Goal: Register for event/course

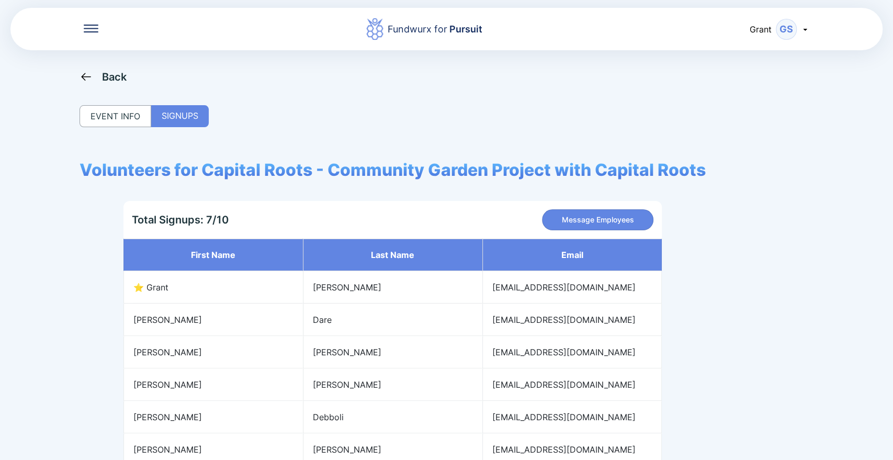
scroll to position [99, 0]
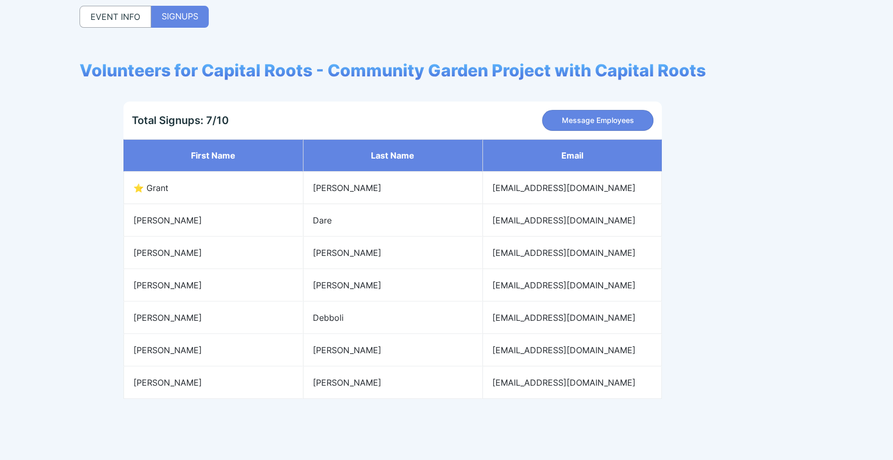
click at [122, 28] on div "Back EVENT INFO SIGNUPS Volunteers for Capital Roots - Community Garden Project…" at bounding box center [447, 201] width 734 height 460
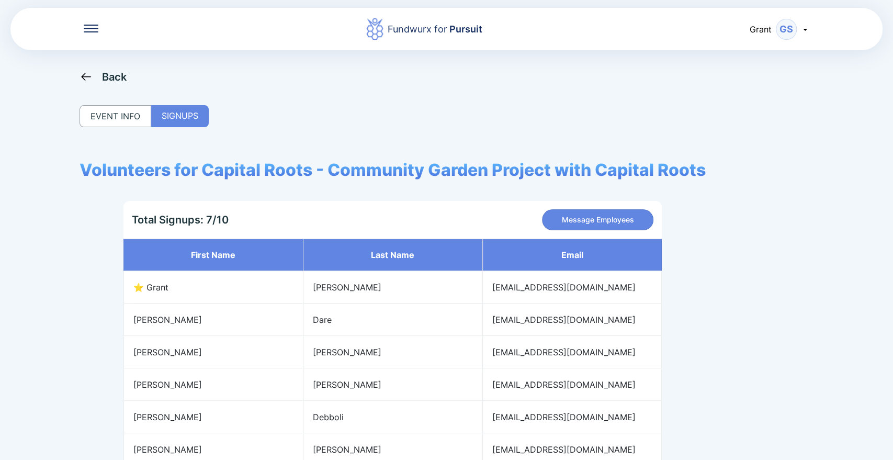
click at [101, 72] on div "Back" at bounding box center [104, 76] width 48 height 13
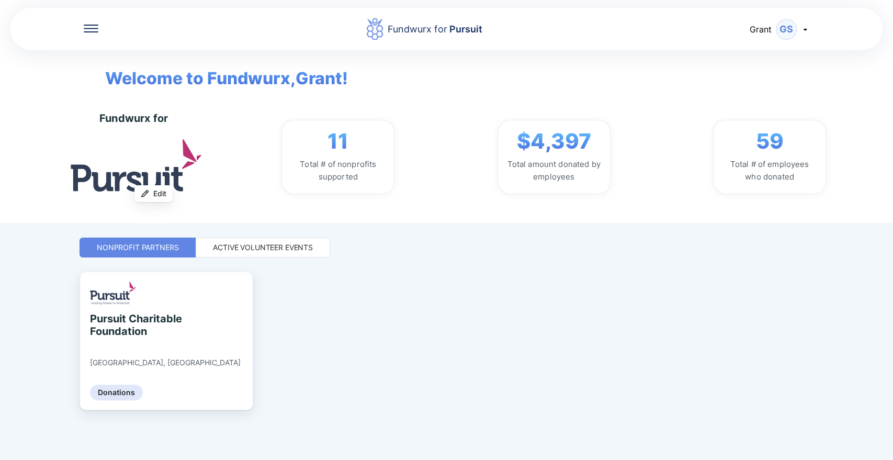
click at [239, 245] on div "Active Volunteer Events" at bounding box center [263, 247] width 100 height 10
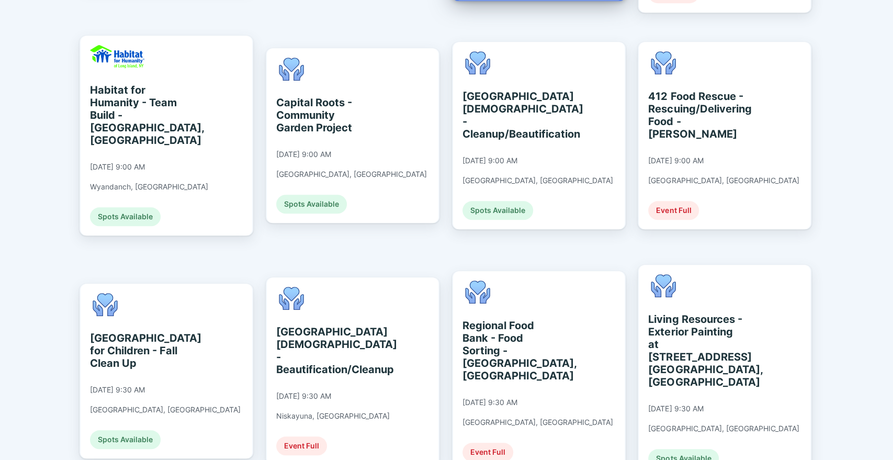
scroll to position [483, 0]
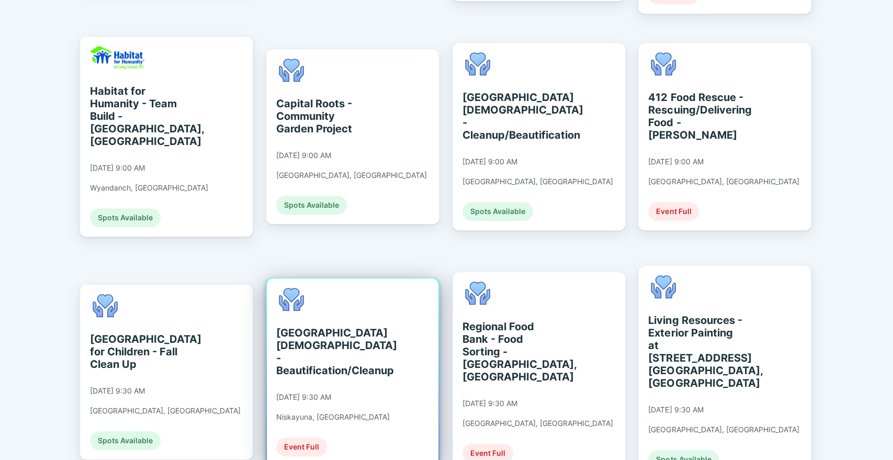
click at [302, 327] on div "[GEOGRAPHIC_DATA][DEMOGRAPHIC_DATA] - Beautification/Cleanup" at bounding box center [324, 351] width 96 height 50
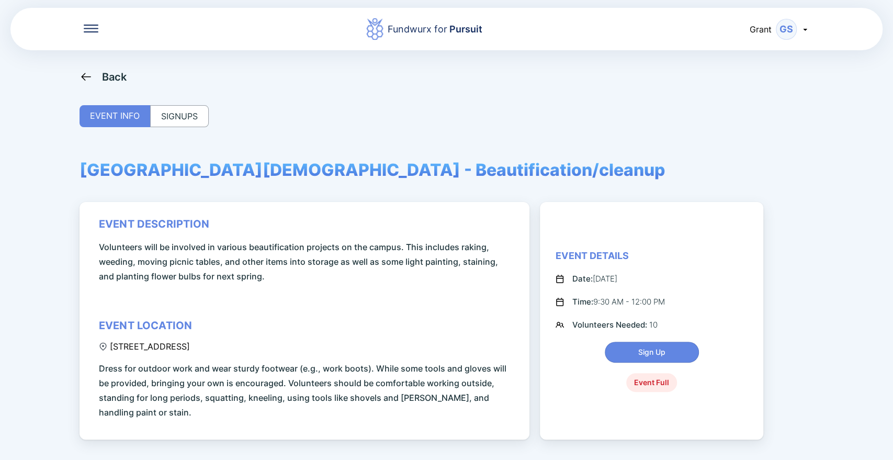
click at [187, 117] on div "SIGNUPS" at bounding box center [179, 116] width 59 height 22
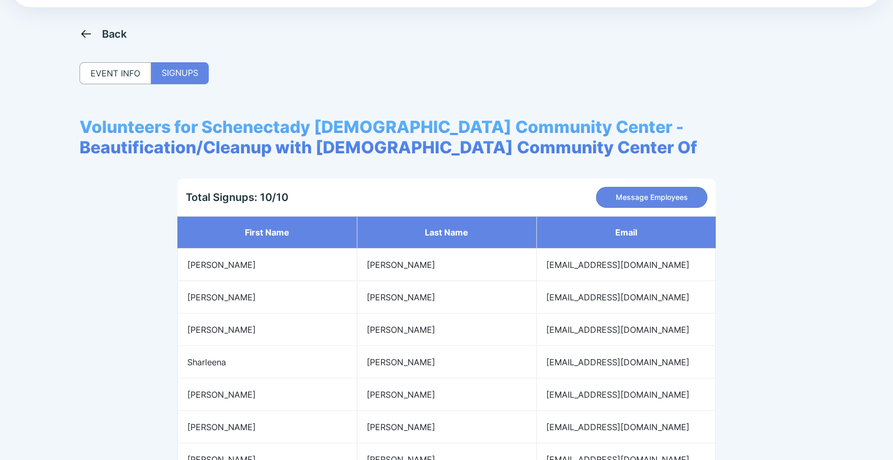
scroll to position [32, 0]
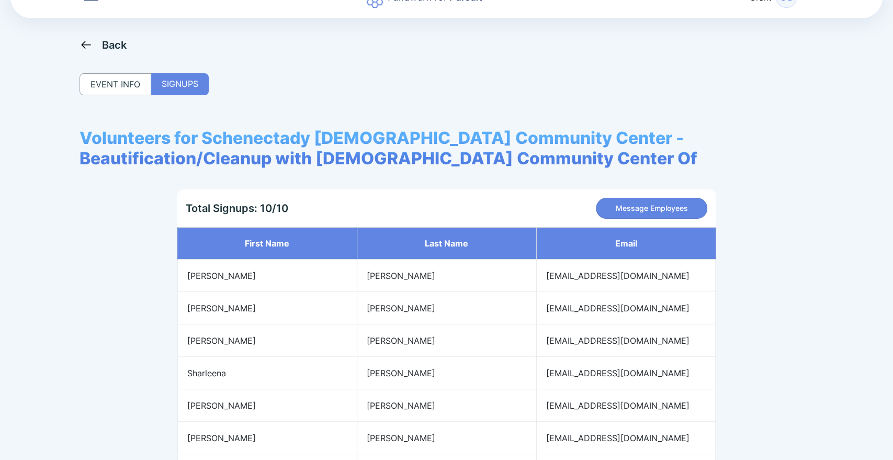
click at [102, 46] on div "Back" at bounding box center [114, 45] width 25 height 13
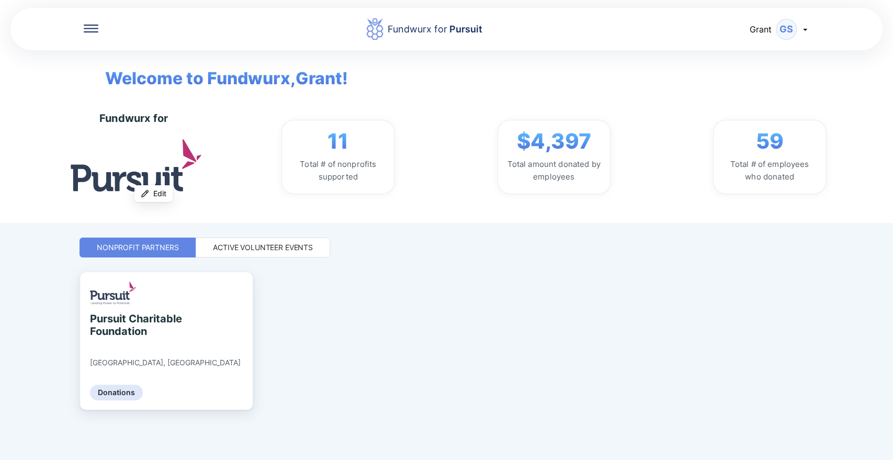
click at [250, 249] on div "Active Volunteer Events" at bounding box center [263, 247] width 100 height 10
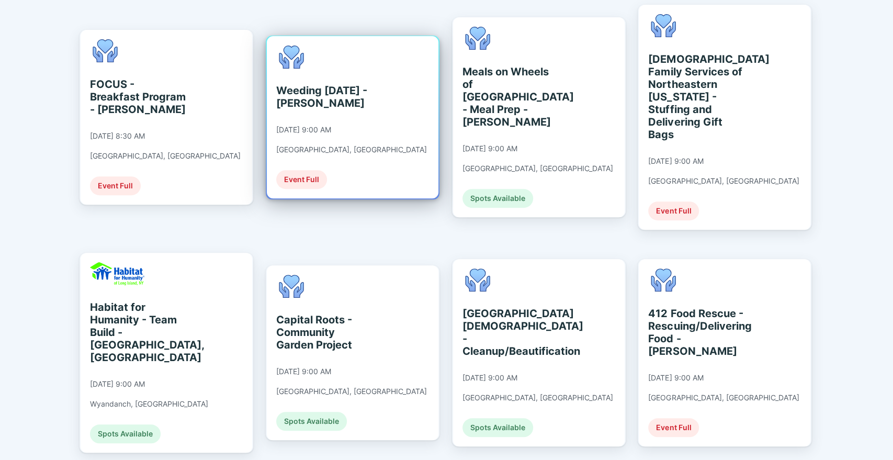
scroll to position [267, 0]
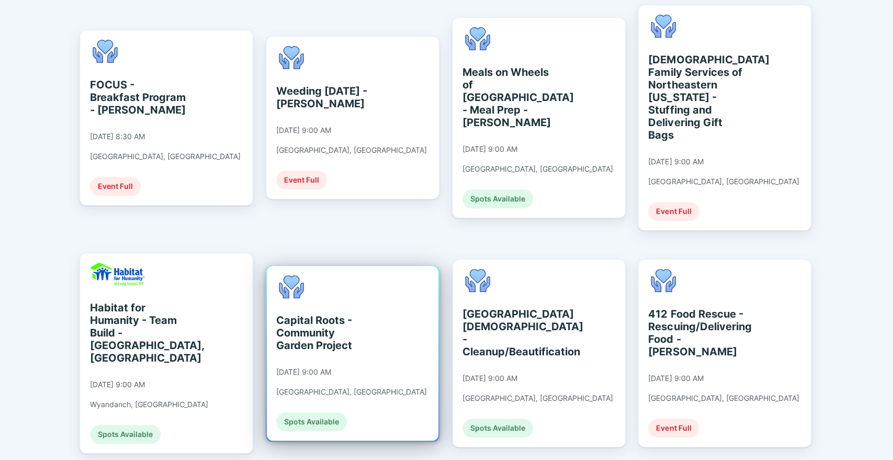
click at [326, 332] on div "Capital Roots - Community Garden Project" at bounding box center [324, 333] width 96 height 38
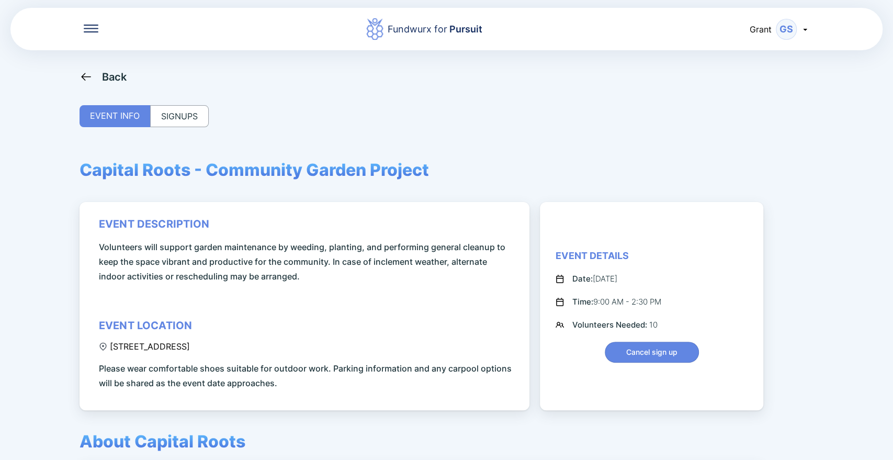
click at [177, 120] on div "SIGNUPS" at bounding box center [179, 116] width 59 height 22
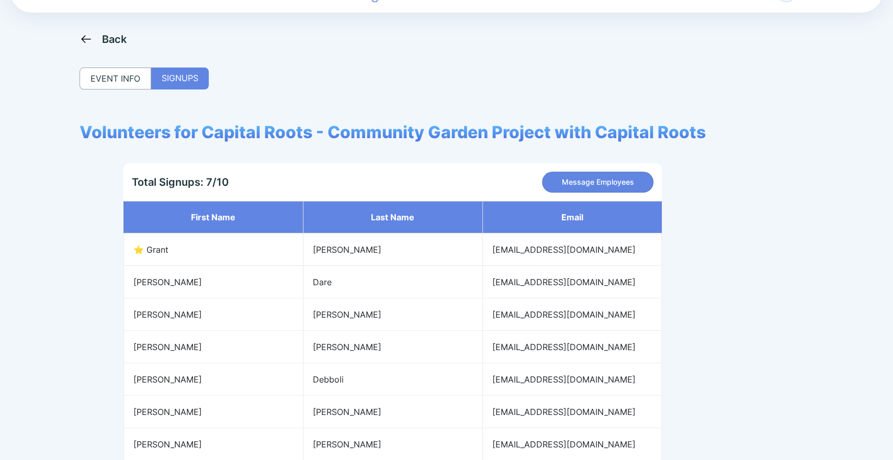
scroll to position [37, 0]
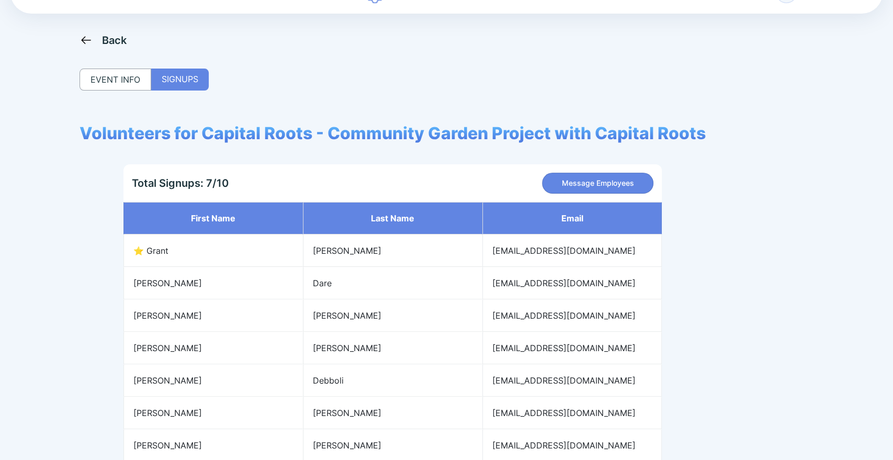
click at [83, 39] on icon at bounding box center [85, 40] width 9 height 8
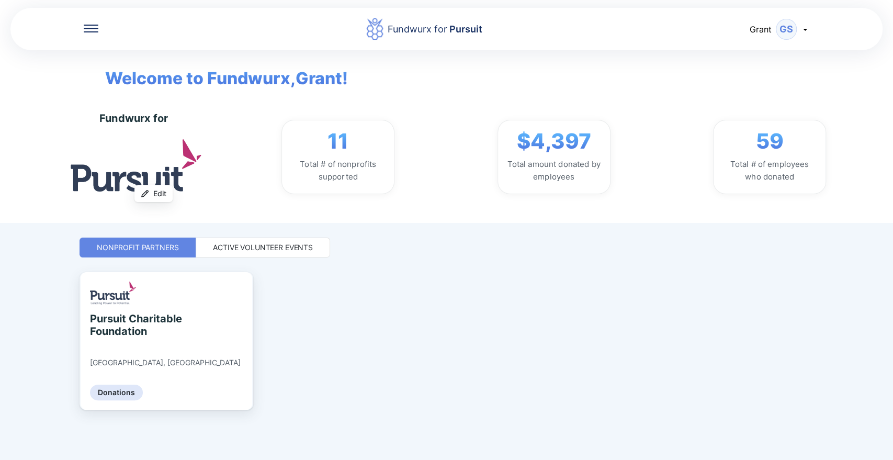
click at [233, 237] on div "Active Volunteer Events" at bounding box center [263, 247] width 134 height 20
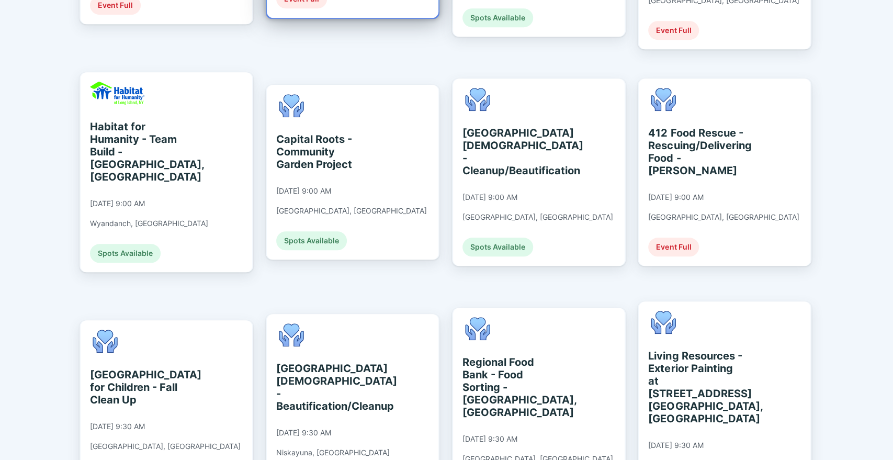
scroll to position [448, 0]
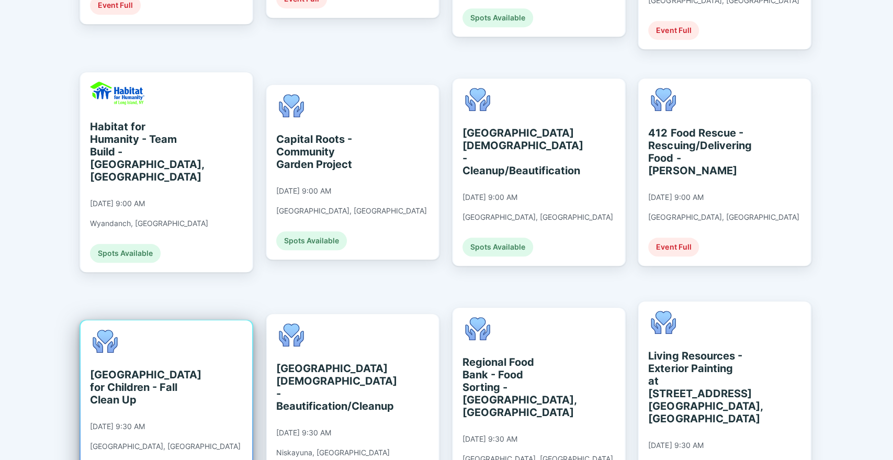
click at [127, 368] on div "[GEOGRAPHIC_DATA] for Children - Fall Clean Up" at bounding box center [138, 387] width 96 height 38
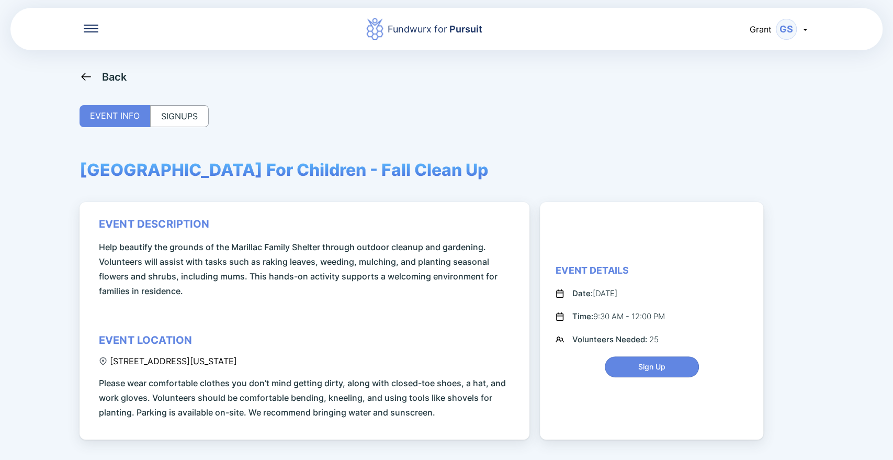
click at [84, 78] on icon at bounding box center [85, 77] width 9 height 8
